Goal: Find specific page/section: Find specific page/section

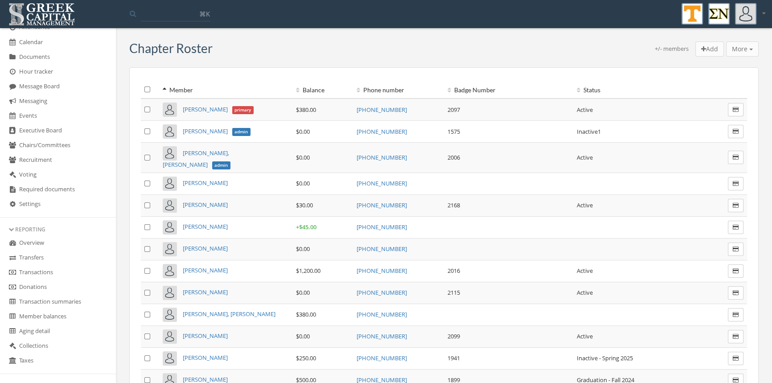
scroll to position [171, 0]
click at [49, 268] on link "Transactions" at bounding box center [58, 271] width 116 height 15
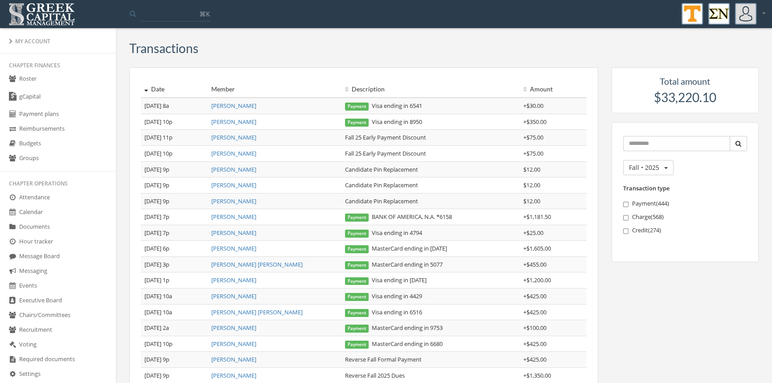
click at [23, 78] on link "Roster" at bounding box center [58, 79] width 116 height 15
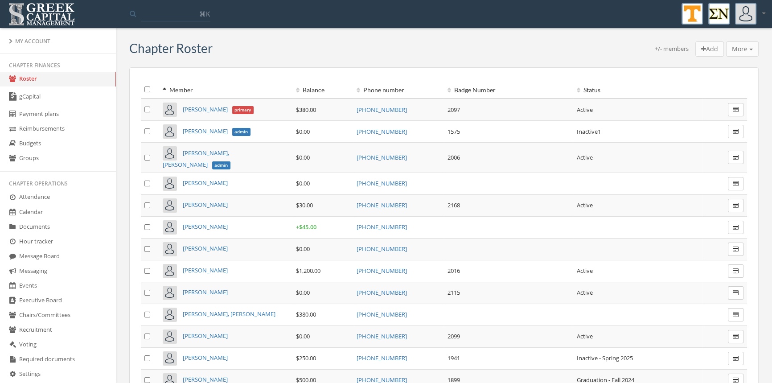
scroll to position [133, 0]
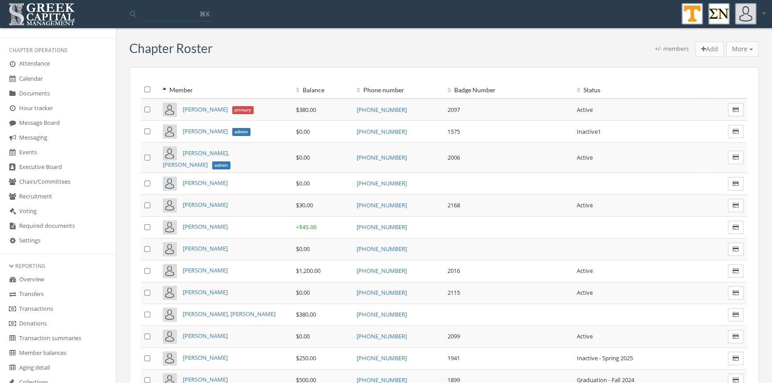
click at [45, 305] on link "Transactions" at bounding box center [58, 309] width 116 height 15
